Goal: Task Accomplishment & Management: Complete application form

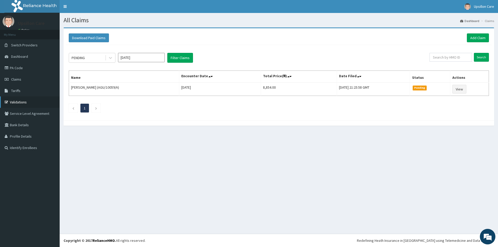
click at [24, 97] on link "Validations" at bounding box center [30, 102] width 60 height 11
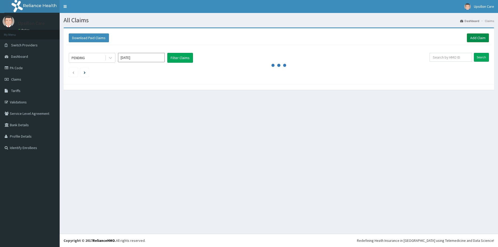
click at [475, 39] on link "Add Claim" at bounding box center [478, 37] width 22 height 9
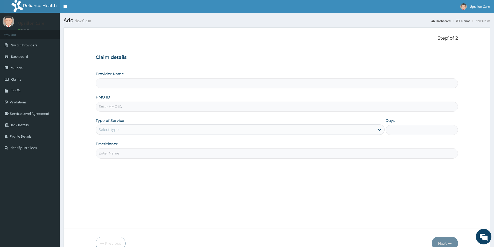
click at [177, 102] on input "HMO ID" at bounding box center [277, 107] width 362 height 10
paste input "SLB/10204/B"
type input "SLB/10204/B"
type input "Upsillon Care hospital"
type input "SLB/10204/B"
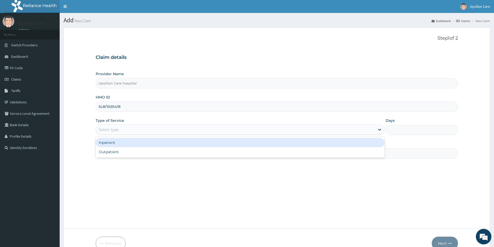
click at [153, 129] on div "Select type" at bounding box center [235, 130] width 279 height 8
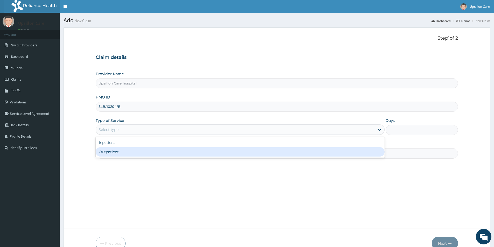
drag, startPoint x: 151, startPoint y: 152, endPoint x: 29, endPoint y: 6, distance: 190.0
click at [144, 144] on div "Inpatient Outpatient" at bounding box center [240, 147] width 289 height 21
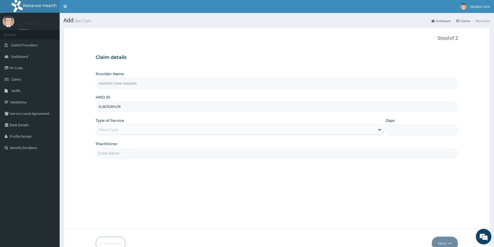
click at [128, 133] on div "Select type" at bounding box center [235, 130] width 279 height 8
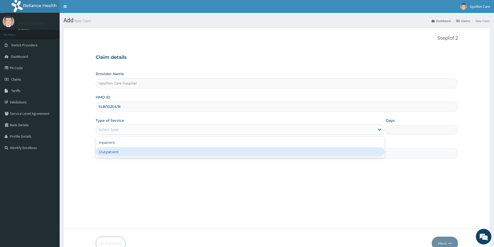
click at [125, 153] on div "Outpatient" at bounding box center [240, 151] width 289 height 9
type input "1"
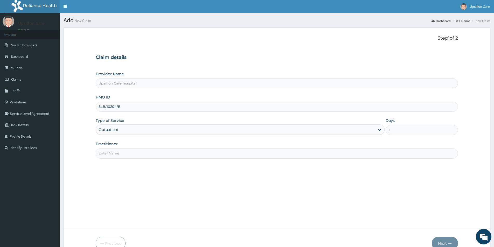
click at [125, 154] on input "Practitioner" at bounding box center [277, 153] width 362 height 10
type input "D"
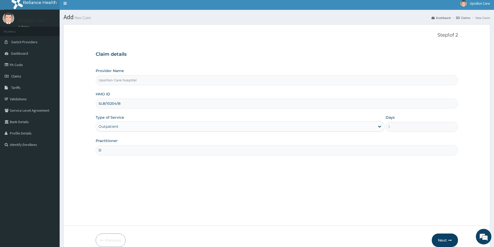
scroll to position [28, 0]
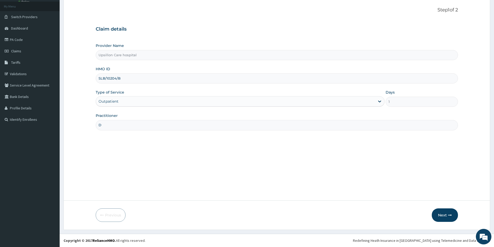
click at [121, 126] on input "D" at bounding box center [277, 125] width 362 height 10
type input "Dr oye"
click at [442, 218] on button "Next" at bounding box center [445, 215] width 26 height 13
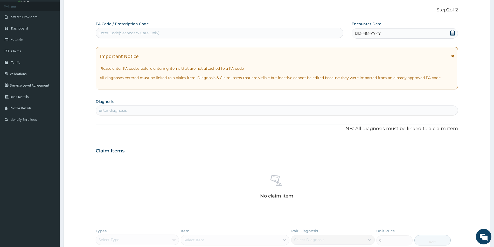
click at [125, 110] on div "Enter diagnosis" at bounding box center [113, 110] width 28 height 5
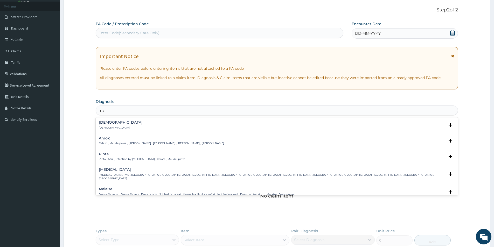
type input "mal"
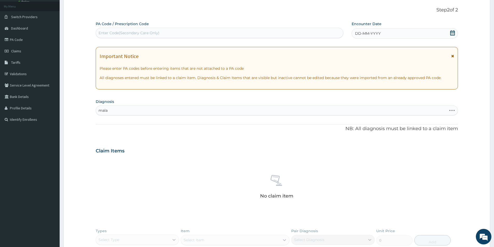
type input "malar"
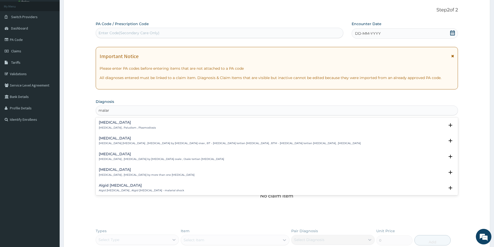
click at [120, 130] on div "Malaria Malaria , Paludism , Plasmodiosis Select Status Query Query covers susp…" at bounding box center [277, 127] width 356 height 12
click at [121, 125] on h4 "Malaria" at bounding box center [127, 123] width 57 height 4
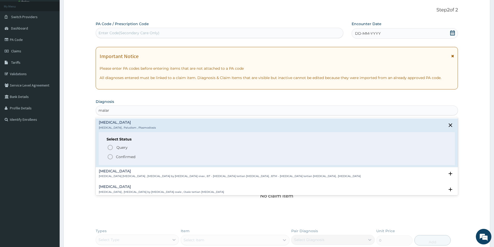
click at [119, 157] on p "Confirmed" at bounding box center [125, 156] width 19 height 5
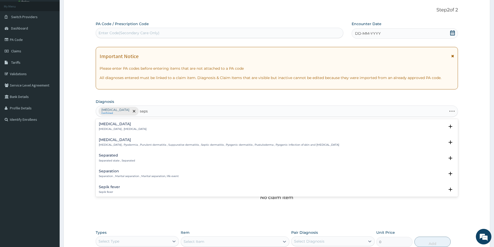
type input "sepsi"
click at [120, 129] on p "Systemic infection , Sepsis" at bounding box center [123, 129] width 48 height 4
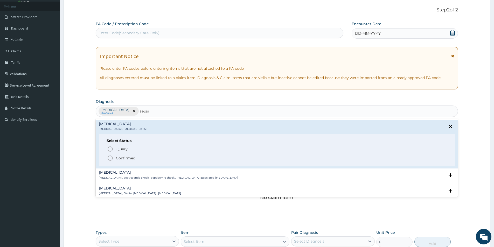
click at [121, 156] on p "Confirmed" at bounding box center [125, 158] width 19 height 5
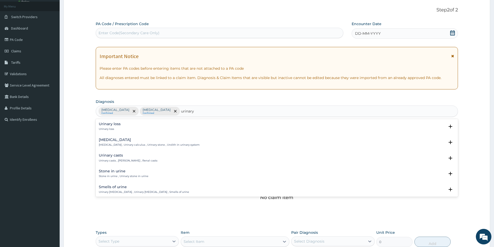
type input "urinary t"
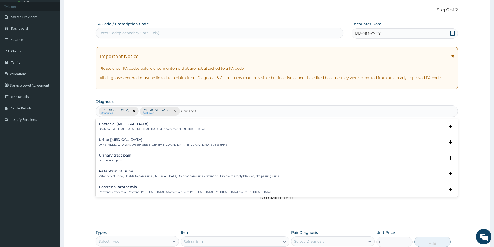
click at [132, 161] on div "Urinary tract pain Urinary tract pain" at bounding box center [277, 158] width 356 height 9
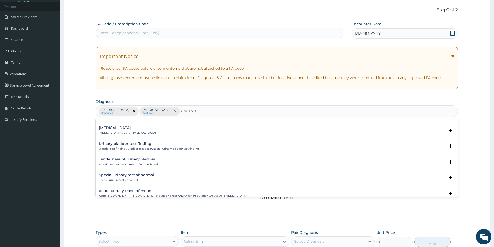
scroll to position [389, 0]
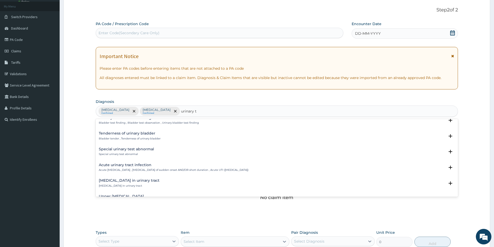
click at [133, 163] on h4 "Acute urinary tract infection" at bounding box center [174, 165] width 150 height 4
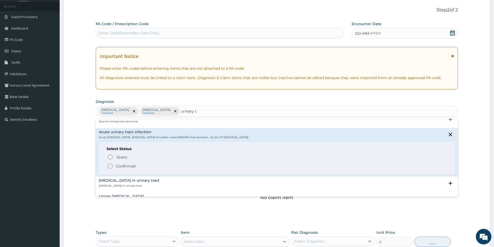
click at [132, 168] on p "Confirmed" at bounding box center [125, 166] width 19 height 5
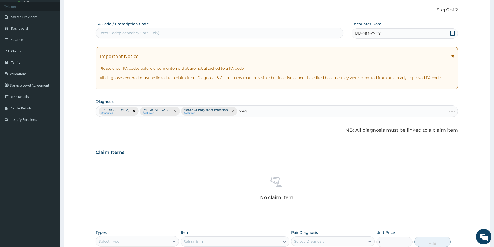
type input "pregn"
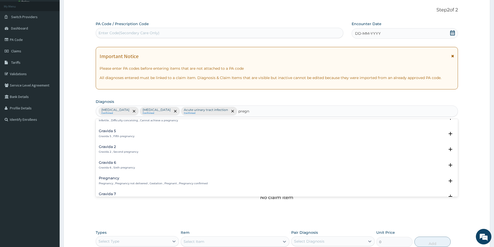
scroll to position [52, 0]
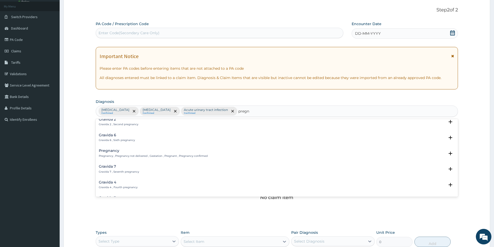
click at [123, 153] on h4 "Pregnancy" at bounding box center [153, 151] width 109 height 4
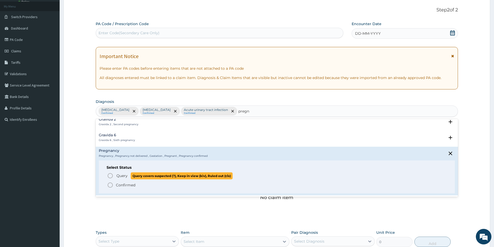
click at [121, 176] on span "Query" at bounding box center [121, 175] width 11 height 5
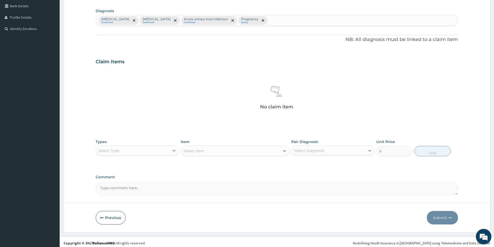
scroll to position [122, 0]
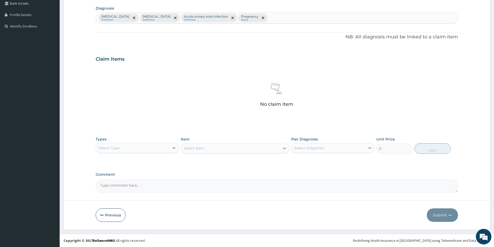
click at [135, 147] on div "Select Type" at bounding box center [132, 148] width 73 height 8
drag, startPoint x: 125, startPoint y: 181, endPoint x: 133, endPoint y: 176, distance: 9.1
click at [125, 181] on div "Procedures" at bounding box center [137, 179] width 83 height 9
click at [206, 147] on div "Select Item" at bounding box center [235, 148] width 109 height 10
click at [206, 149] on div "Select Item" at bounding box center [235, 148] width 109 height 10
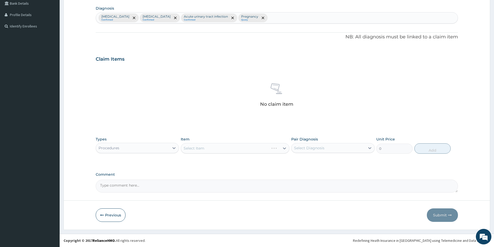
click at [206, 149] on div "Select Item" at bounding box center [235, 148] width 109 height 10
click at [206, 148] on div "Select Item" at bounding box center [235, 148] width 109 height 10
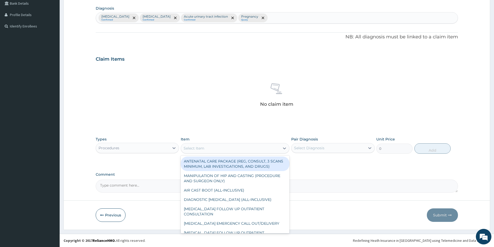
click at [217, 149] on div "Select Item" at bounding box center [230, 148] width 99 height 8
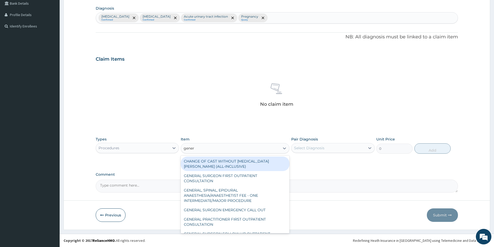
type input "genera"
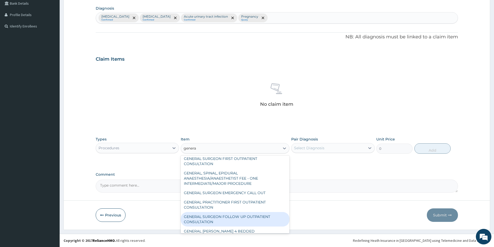
scroll to position [26, 0]
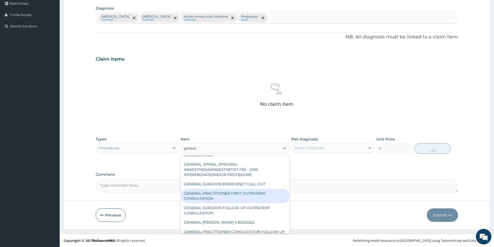
click at [234, 196] on div "GENERAL PRACTITIONER FIRST OUTPATIENT CONSULTATION" at bounding box center [235, 196] width 109 height 15
type input "3750"
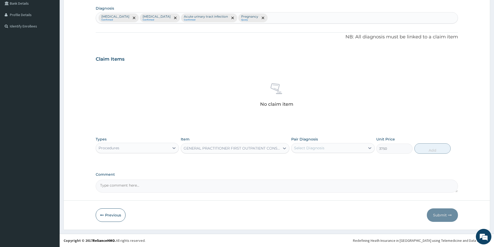
click at [329, 147] on div "Select Diagnosis" at bounding box center [328, 148] width 73 height 8
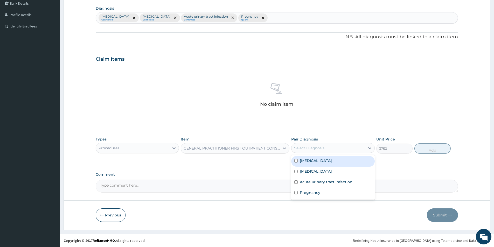
click at [328, 163] on div "Malaria" at bounding box center [332, 161] width 83 height 11
checkbox input "true"
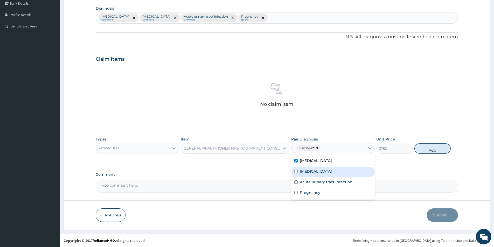
drag, startPoint x: 324, startPoint y: 170, endPoint x: 320, endPoint y: 180, distance: 10.8
click at [323, 172] on div "Sepsis" at bounding box center [332, 172] width 83 height 11
checkbox input "true"
drag, startPoint x: 318, startPoint y: 182, endPoint x: 314, endPoint y: 188, distance: 7.1
click at [318, 182] on label "Acute urinary tract infection" at bounding box center [326, 182] width 53 height 5
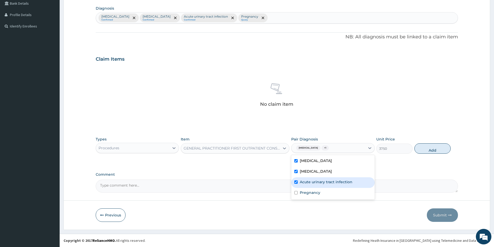
checkbox input "true"
drag, startPoint x: 314, startPoint y: 188, endPoint x: 340, endPoint y: 176, distance: 28.7
click at [315, 188] on div "Pregnancy" at bounding box center [332, 193] width 83 height 11
checkbox input "true"
click at [426, 149] on button "Add" at bounding box center [433, 148] width 36 height 10
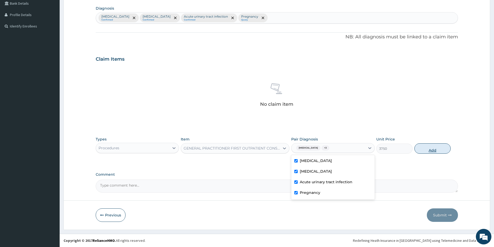
type input "0"
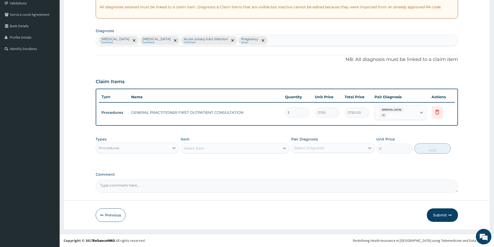
scroll to position [97, 0]
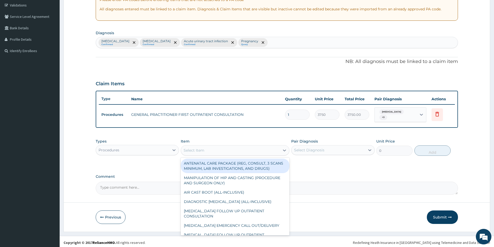
click at [201, 148] on div "Select Item" at bounding box center [194, 150] width 21 height 5
click at [196, 152] on div "Select Item" at bounding box center [230, 150] width 99 height 8
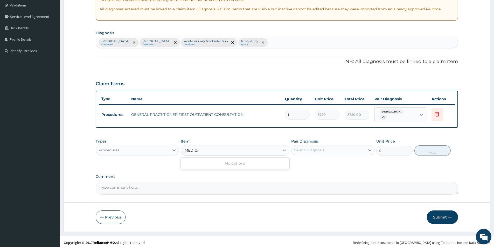
click at [241, 159] on div "No options" at bounding box center [235, 163] width 109 height 9
type input "malaria"
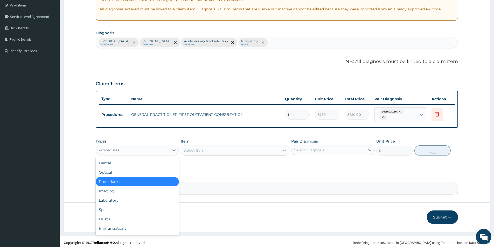
click at [154, 153] on div "Procedures" at bounding box center [137, 150] width 83 height 10
click at [128, 201] on div "Laboratory" at bounding box center [137, 200] width 83 height 9
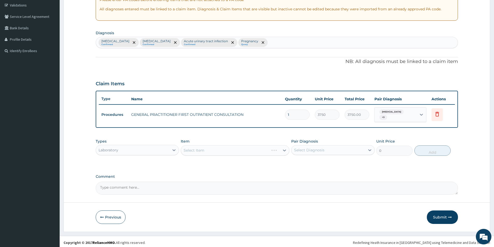
click at [205, 152] on div "Select Item" at bounding box center [235, 150] width 109 height 10
click at [211, 151] on div "Select Item" at bounding box center [235, 150] width 109 height 10
click at [214, 150] on div "Select Item" at bounding box center [235, 150] width 109 height 10
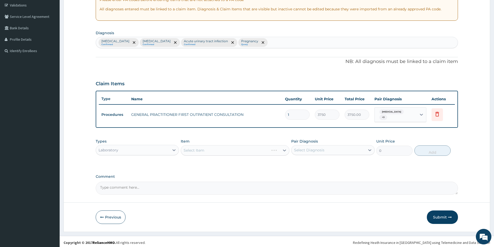
drag, startPoint x: 237, startPoint y: 151, endPoint x: 235, endPoint y: 155, distance: 4.5
click at [235, 155] on div "Types Laboratory Item Select Item Pair Diagnosis Select Diagnosis Unit Price 0 …" at bounding box center [277, 147] width 362 height 22
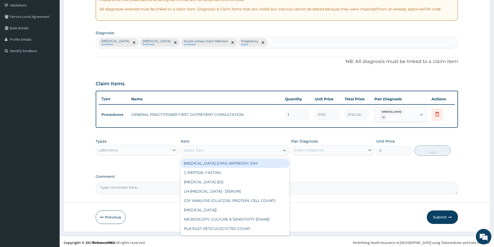
click at [231, 151] on div "Select Item" at bounding box center [230, 150] width 99 height 8
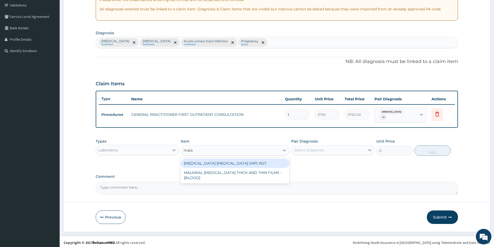
type input "malar"
click at [252, 160] on div "MALARIA PARASITE (MP) RDT" at bounding box center [235, 163] width 109 height 9
type input "2000"
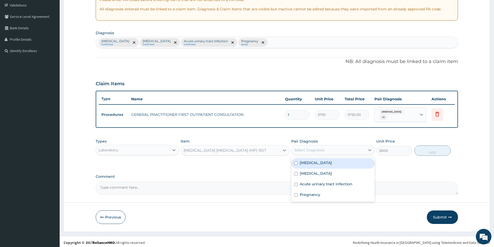
click at [316, 149] on div "Select Diagnosis" at bounding box center [309, 150] width 30 height 5
drag, startPoint x: 316, startPoint y: 161, endPoint x: 316, endPoint y: 171, distance: 9.9
click at [316, 161] on div "Malaria" at bounding box center [332, 163] width 83 height 11
checkbox input "true"
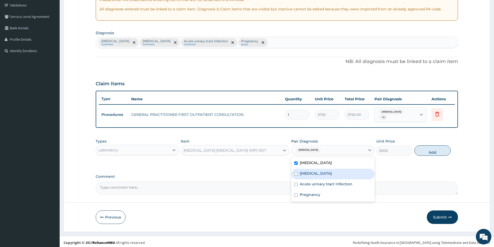
click at [315, 174] on div "Sepsis" at bounding box center [332, 174] width 83 height 11
checkbox input "true"
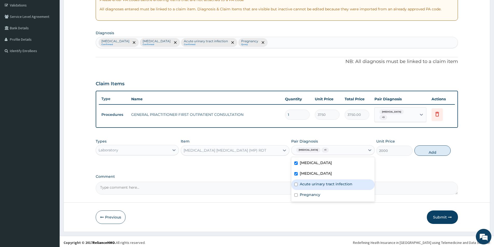
drag, startPoint x: 309, startPoint y: 183, endPoint x: 305, endPoint y: 196, distance: 13.7
click at [309, 187] on div "Acute urinary tract infection" at bounding box center [332, 185] width 83 height 11
checkbox input "true"
drag, startPoint x: 305, startPoint y: 196, endPoint x: 320, endPoint y: 182, distance: 20.9
click at [307, 195] on div "Pregnancy" at bounding box center [332, 195] width 83 height 11
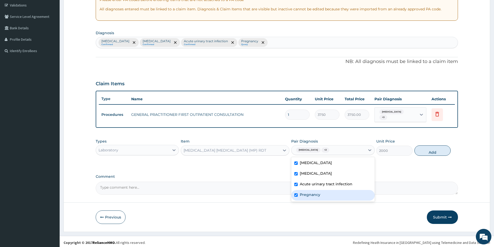
checkbox input "true"
drag, startPoint x: 432, startPoint y: 148, endPoint x: 431, endPoint y: 152, distance: 3.5
click at [432, 151] on button "Add" at bounding box center [433, 151] width 36 height 10
type input "0"
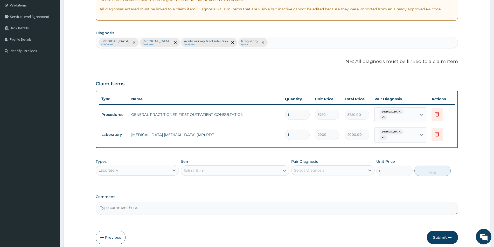
drag, startPoint x: 202, startPoint y: 173, endPoint x: 208, endPoint y: 165, distance: 10.3
click at [205, 168] on div "Types Laboratory Item Select Item Pair Diagnosis Select Diagnosis Unit Price 0 …" at bounding box center [277, 167] width 362 height 22
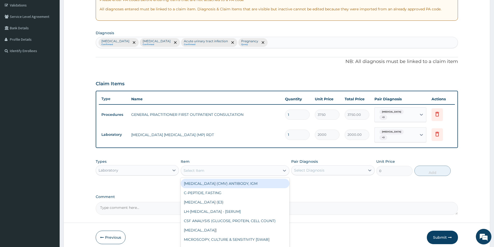
click at [208, 167] on div "Select Item" at bounding box center [230, 171] width 99 height 8
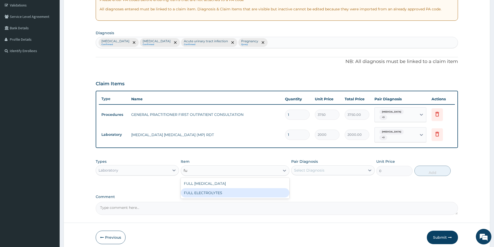
type input "f"
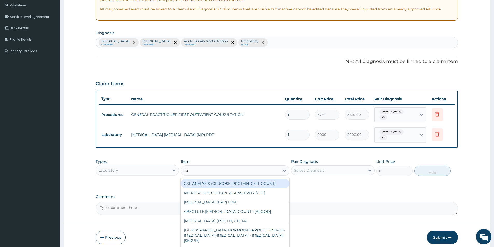
type input "cbc"
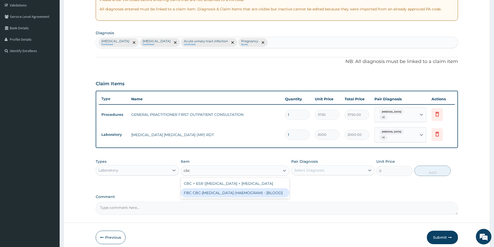
drag, startPoint x: 206, startPoint y: 196, endPoint x: 222, endPoint y: 187, distance: 18.3
click at [210, 194] on div "FBC CBC-COMPLETE BLOOD COUNT (HAEMOGRAM) - [BLOOD]" at bounding box center [235, 192] width 109 height 9
type input "5000"
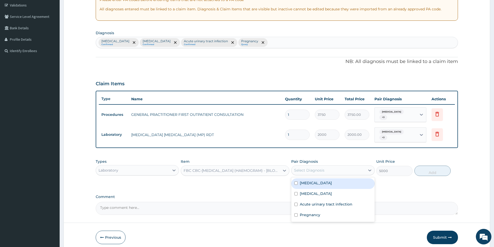
drag, startPoint x: 328, startPoint y: 164, endPoint x: 320, endPoint y: 182, distance: 19.5
click at [328, 166] on div "Select Diagnosis" at bounding box center [328, 170] width 73 height 8
drag, startPoint x: 320, startPoint y: 182, endPoint x: 310, endPoint y: 194, distance: 15.3
click at [319, 183] on div "Malaria" at bounding box center [332, 183] width 83 height 11
checkbox input "true"
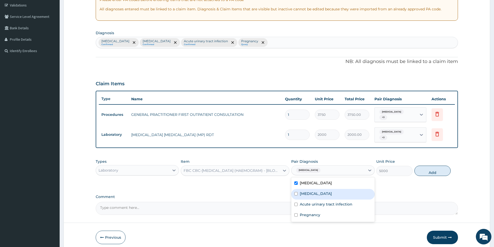
click at [310, 194] on div "Sepsis" at bounding box center [332, 194] width 83 height 11
checkbox input "true"
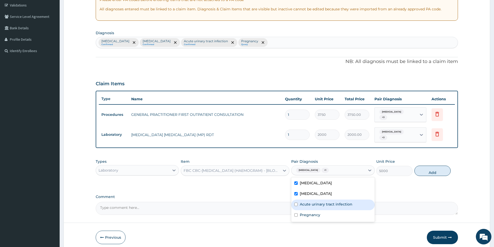
click at [305, 203] on div "Acute urinary tract infection" at bounding box center [332, 205] width 83 height 11
checkbox input "true"
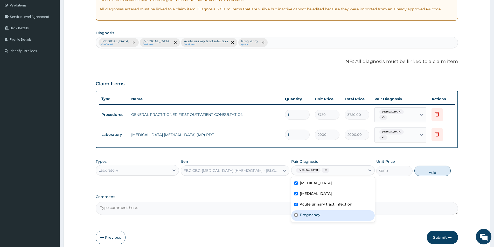
click at [304, 212] on label "Pregnancy" at bounding box center [310, 214] width 20 height 5
checkbox input "true"
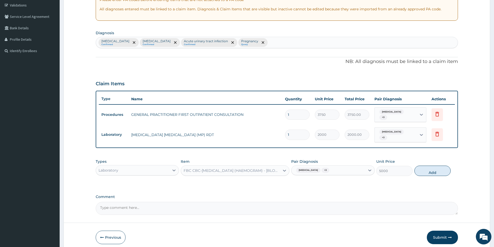
drag, startPoint x: 427, startPoint y: 166, endPoint x: 391, endPoint y: 169, distance: 35.9
click at [426, 167] on button "Add" at bounding box center [433, 171] width 36 height 10
type input "0"
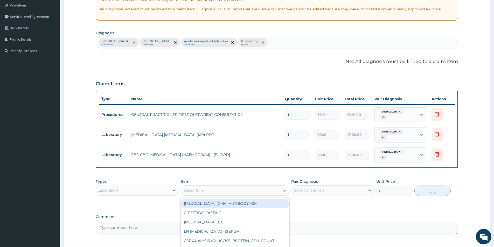
click at [199, 188] on div "Select Item" at bounding box center [194, 190] width 21 height 5
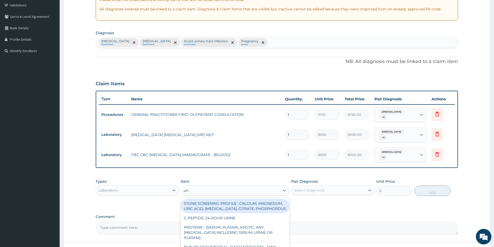
type input "urin"
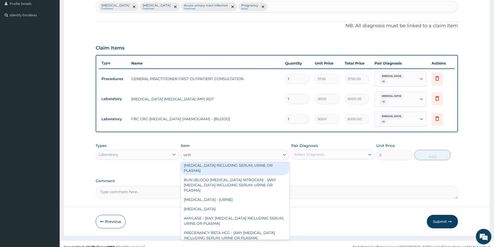
scroll to position [26, 0]
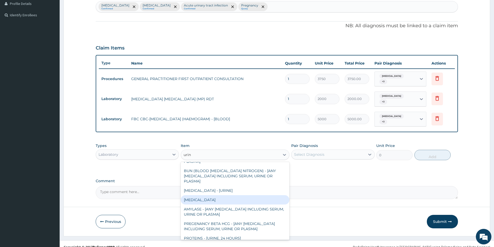
click at [225, 195] on div "URINALYSIS" at bounding box center [235, 199] width 109 height 9
type input "2187.5"
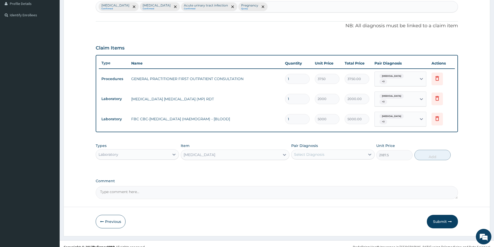
drag, startPoint x: 313, startPoint y: 149, endPoint x: 313, endPoint y: 155, distance: 5.7
click at [313, 152] on div "Select Diagnosis" at bounding box center [309, 154] width 30 height 5
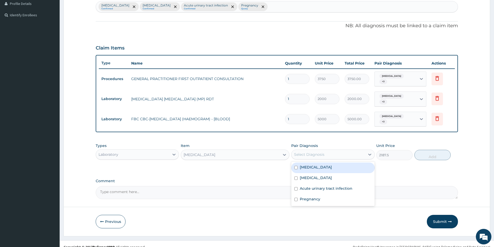
drag, startPoint x: 313, startPoint y: 161, endPoint x: 311, endPoint y: 167, distance: 6.2
click at [314, 163] on div "Malaria" at bounding box center [332, 168] width 83 height 11
checkbox input "true"
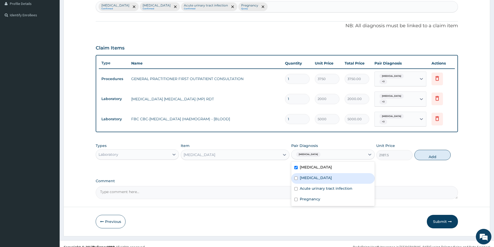
drag, startPoint x: 309, startPoint y: 170, endPoint x: 309, endPoint y: 174, distance: 4.2
click at [309, 175] on label "Sepsis" at bounding box center [316, 177] width 32 height 5
checkbox input "true"
drag, startPoint x: 308, startPoint y: 180, endPoint x: 306, endPoint y: 185, distance: 6.3
click at [308, 186] on label "Acute urinary tract infection" at bounding box center [326, 188] width 53 height 5
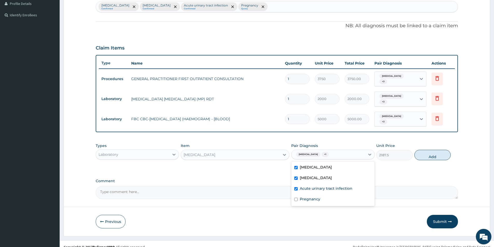
checkbox input "true"
drag, startPoint x: 303, startPoint y: 190, endPoint x: 306, endPoint y: 188, distance: 3.2
click at [304, 197] on label "Pregnancy" at bounding box center [310, 199] width 20 height 5
checkbox input "true"
click at [447, 154] on div "Types Laboratory Item URINALYSIS Pair Diagnosis Malaria + 3 Unit Price 2187.5 A…" at bounding box center [277, 152] width 362 height 22
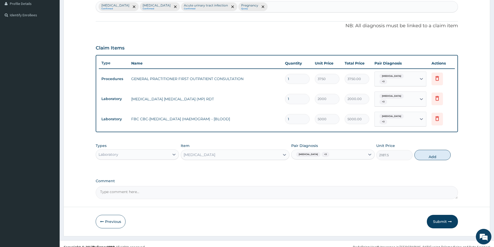
click at [436, 155] on div "Types Laboratory Item URINALYSIS Pair Diagnosis Malaria + 3 Unit Price 2187.5 A…" at bounding box center [277, 152] width 362 height 22
drag, startPoint x: 433, startPoint y: 152, endPoint x: 342, endPoint y: 153, distance: 91.1
click at [432, 151] on button "Add" at bounding box center [433, 155] width 36 height 10
type input "0"
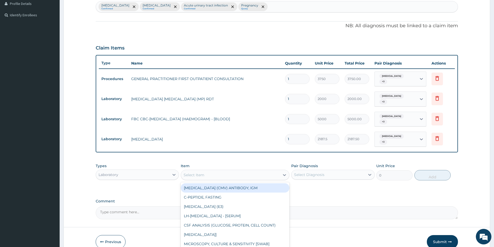
click at [243, 171] on div "Select Item" at bounding box center [230, 175] width 99 height 8
click at [132, 171] on div "Laboratory" at bounding box center [137, 175] width 83 height 10
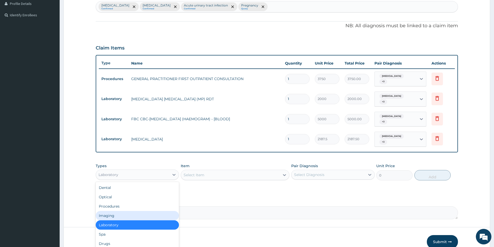
click at [127, 211] on div "Imaging" at bounding box center [137, 215] width 83 height 9
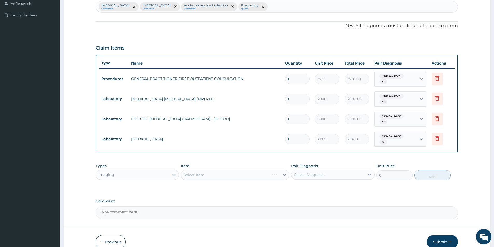
click at [212, 170] on div "Select Item" at bounding box center [235, 175] width 109 height 10
click at [210, 170] on div "Select Item" at bounding box center [235, 175] width 109 height 10
click at [209, 170] on div "Select Item" at bounding box center [235, 175] width 109 height 10
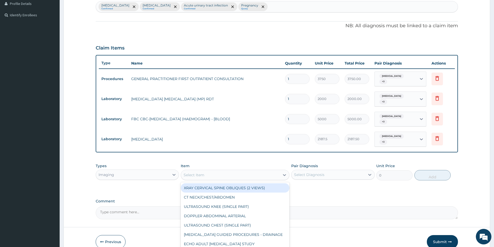
click at [202, 173] on div "Select Item" at bounding box center [194, 175] width 21 height 5
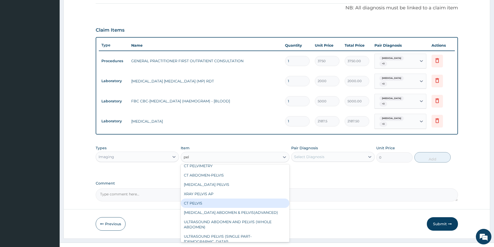
scroll to position [0, 0]
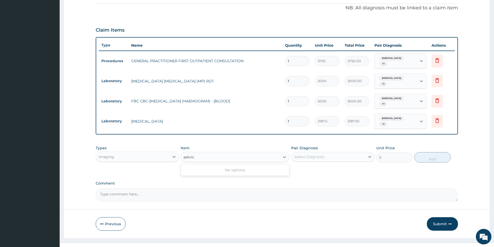
type input "pelvi"
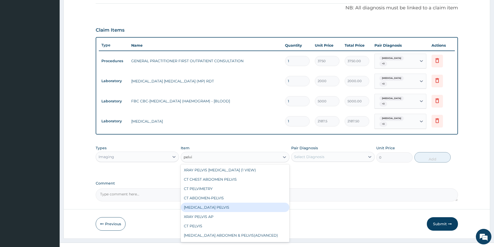
scroll to position [23, 0]
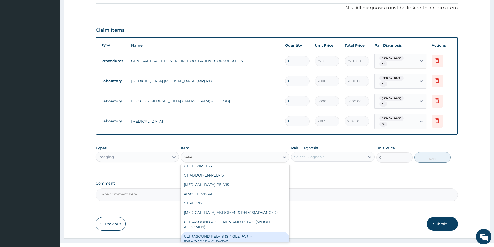
click at [252, 232] on div "ULTRASOUND PELVIS (SINGLE PART- FEMALE)" at bounding box center [235, 239] width 109 height 15
type input "6250"
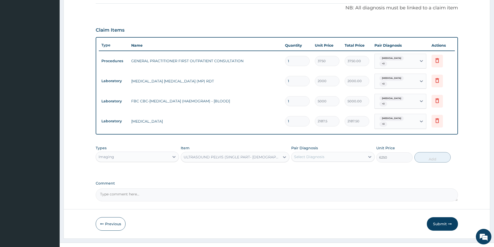
click at [343, 153] on div "Select Diagnosis" at bounding box center [328, 157] width 73 height 8
drag, startPoint x: 334, startPoint y: 157, endPoint x: 331, endPoint y: 160, distance: 4.4
click at [333, 165] on div "Malaria" at bounding box center [332, 170] width 83 height 11
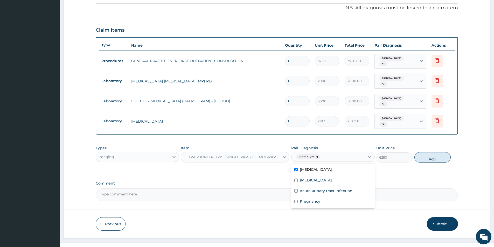
drag, startPoint x: 326, startPoint y: 164, endPoint x: 320, endPoint y: 170, distance: 8.8
click at [325, 166] on div "Malaria" at bounding box center [332, 170] width 83 height 11
checkbox input "false"
drag, startPoint x: 319, startPoint y: 171, endPoint x: 316, endPoint y: 175, distance: 5.5
click at [319, 176] on div "Sepsis" at bounding box center [332, 181] width 83 height 11
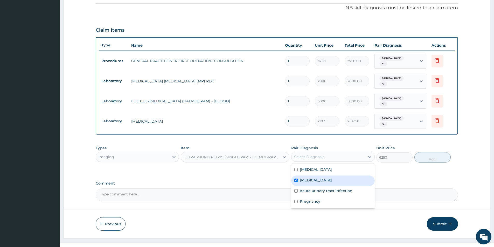
checkbox input "true"
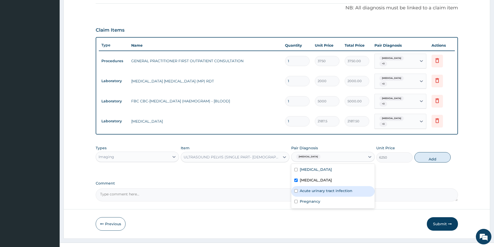
drag, startPoint x: 314, startPoint y: 178, endPoint x: 311, endPoint y: 187, distance: 9.2
click at [313, 186] on div "Acute urinary tract infection" at bounding box center [332, 191] width 83 height 11
click at [310, 187] on div "Acute urinary tract infection" at bounding box center [332, 191] width 83 height 11
checkbox input "false"
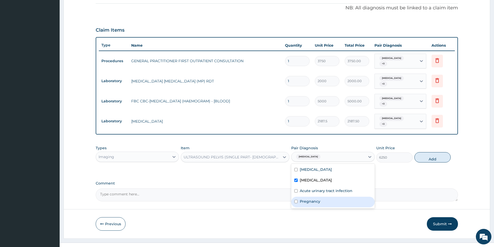
drag, startPoint x: 308, startPoint y: 192, endPoint x: 311, endPoint y: 186, distance: 6.4
click at [308, 199] on label "Pregnancy" at bounding box center [310, 201] width 20 height 5
checkbox input "true"
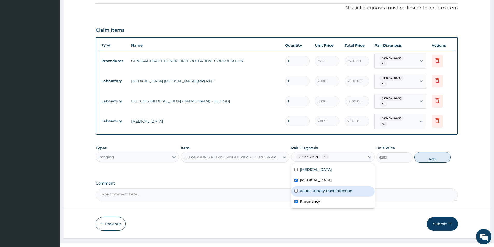
click at [311, 188] on label "Acute urinary tract infection" at bounding box center [326, 190] width 53 height 5
checkbox input "true"
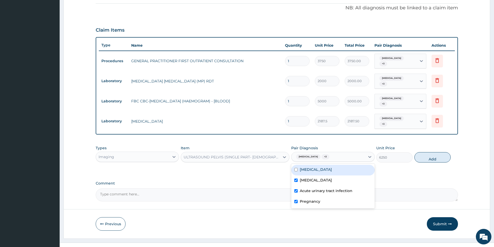
drag, startPoint x: 313, startPoint y: 163, endPoint x: 366, endPoint y: 153, distance: 53.8
click at [317, 165] on div "Malaria" at bounding box center [332, 170] width 83 height 11
checkbox input "true"
click at [444, 152] on button "Add" at bounding box center [433, 157] width 36 height 10
type input "0"
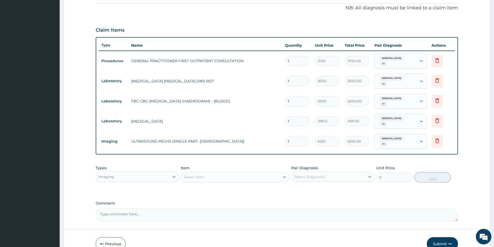
click at [154, 173] on div "Imaging" at bounding box center [132, 177] width 73 height 8
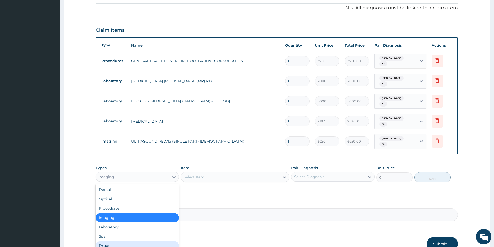
drag, startPoint x: 110, startPoint y: 232, endPoint x: 215, endPoint y: 192, distance: 112.5
click at [112, 241] on div "Drugs" at bounding box center [137, 245] width 83 height 9
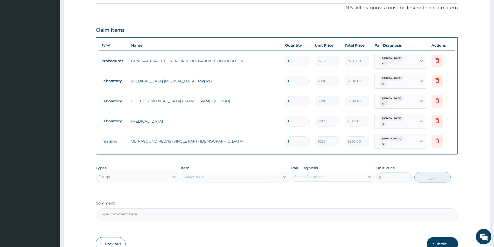
click at [243, 173] on div "Types Drugs Item Select Item Pair Diagnosis Select Diagnosis Unit Price 0 Add" at bounding box center [277, 174] width 362 height 22
click at [245, 172] on div "Select Item" at bounding box center [235, 177] width 109 height 10
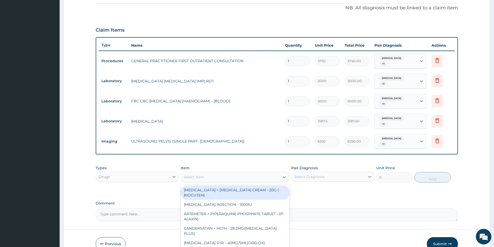
click at [254, 173] on div "Select Item" at bounding box center [230, 177] width 99 height 8
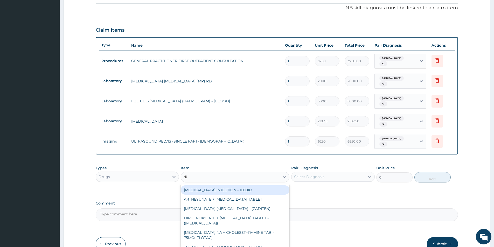
type input "dic"
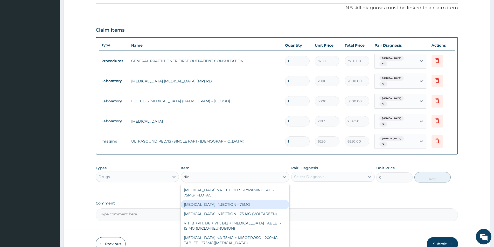
drag, startPoint x: 217, startPoint y: 193, endPoint x: 283, endPoint y: 184, distance: 66.5
click at [220, 200] on div "DICLOFENAC INJECTION - 75MG" at bounding box center [235, 204] width 109 height 9
type input "420"
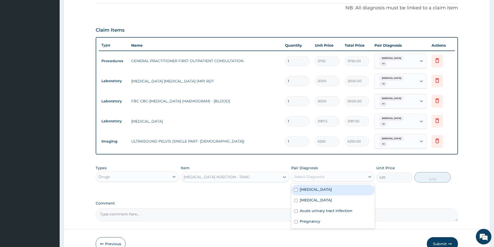
drag, startPoint x: 312, startPoint y: 166, endPoint x: 309, endPoint y: 176, distance: 9.9
click at [312, 174] on div "Select Diagnosis" at bounding box center [309, 176] width 30 height 5
drag, startPoint x: 309, startPoint y: 176, endPoint x: 307, endPoint y: 183, distance: 8.0
click at [309, 187] on label "Malaria" at bounding box center [316, 189] width 32 height 5
checkbox input "true"
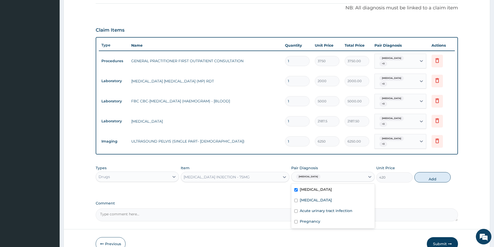
drag, startPoint x: 306, startPoint y: 184, endPoint x: 306, endPoint y: 190, distance: 6.2
click at [306, 188] on div "Malaria Sepsis Acute urinary tract infection Pregnancy" at bounding box center [332, 206] width 83 height 45
click at [305, 196] on div "Sepsis" at bounding box center [332, 201] width 83 height 11
checkbox input "true"
drag, startPoint x: 303, startPoint y: 197, endPoint x: 298, endPoint y: 212, distance: 16.3
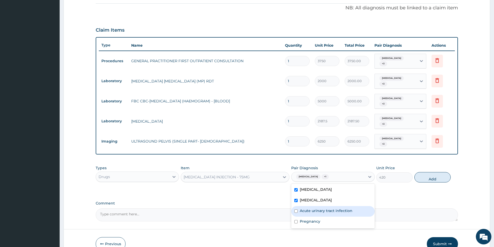
click at [303, 206] on div "Acute urinary tract infection" at bounding box center [332, 211] width 83 height 11
checkbox input "true"
drag, startPoint x: 298, startPoint y: 212, endPoint x: 327, endPoint y: 193, distance: 34.5
click at [300, 217] on div "Pregnancy" at bounding box center [332, 222] width 83 height 11
checkbox input "true"
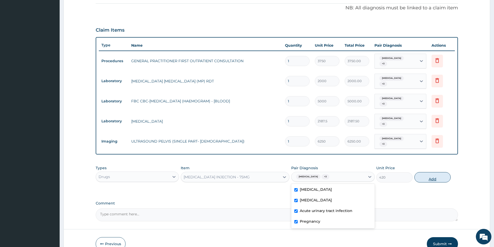
click at [421, 172] on button "Add" at bounding box center [433, 177] width 36 height 10
type input "0"
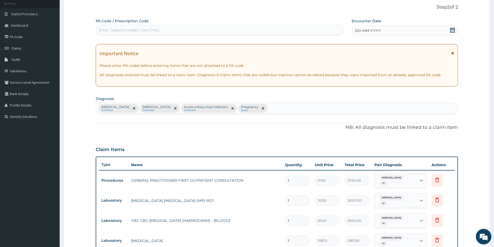
scroll to position [0, 0]
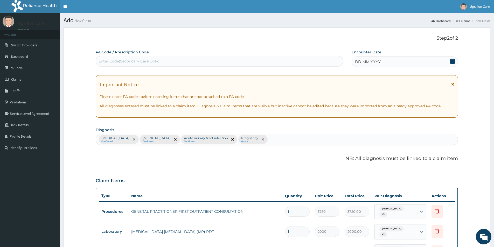
click at [453, 59] on icon at bounding box center [452, 61] width 5 height 5
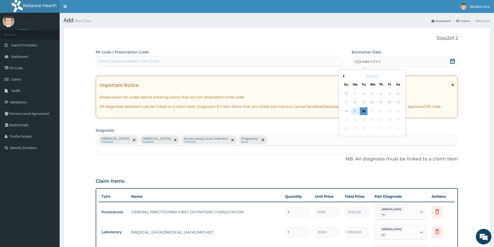
click at [357, 109] on div "15" at bounding box center [355, 111] width 8 height 8
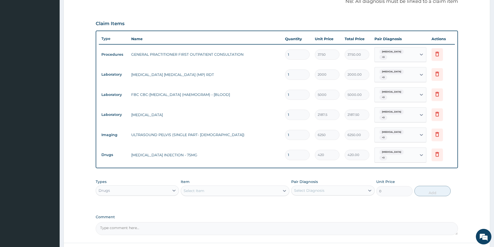
scroll to position [187, 0]
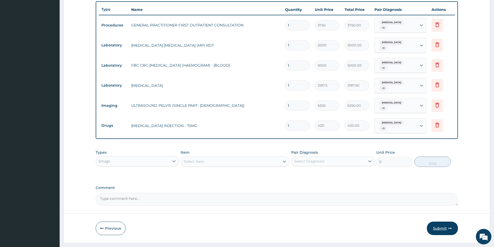
click at [438, 222] on button "Submit" at bounding box center [442, 228] width 31 height 13
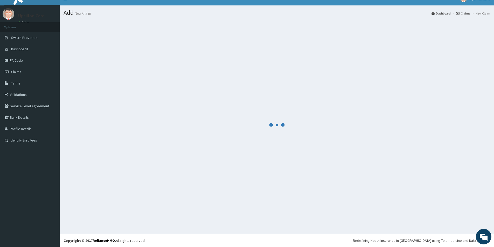
scroll to position [8, 0]
